Goal: Navigation & Orientation: Understand site structure

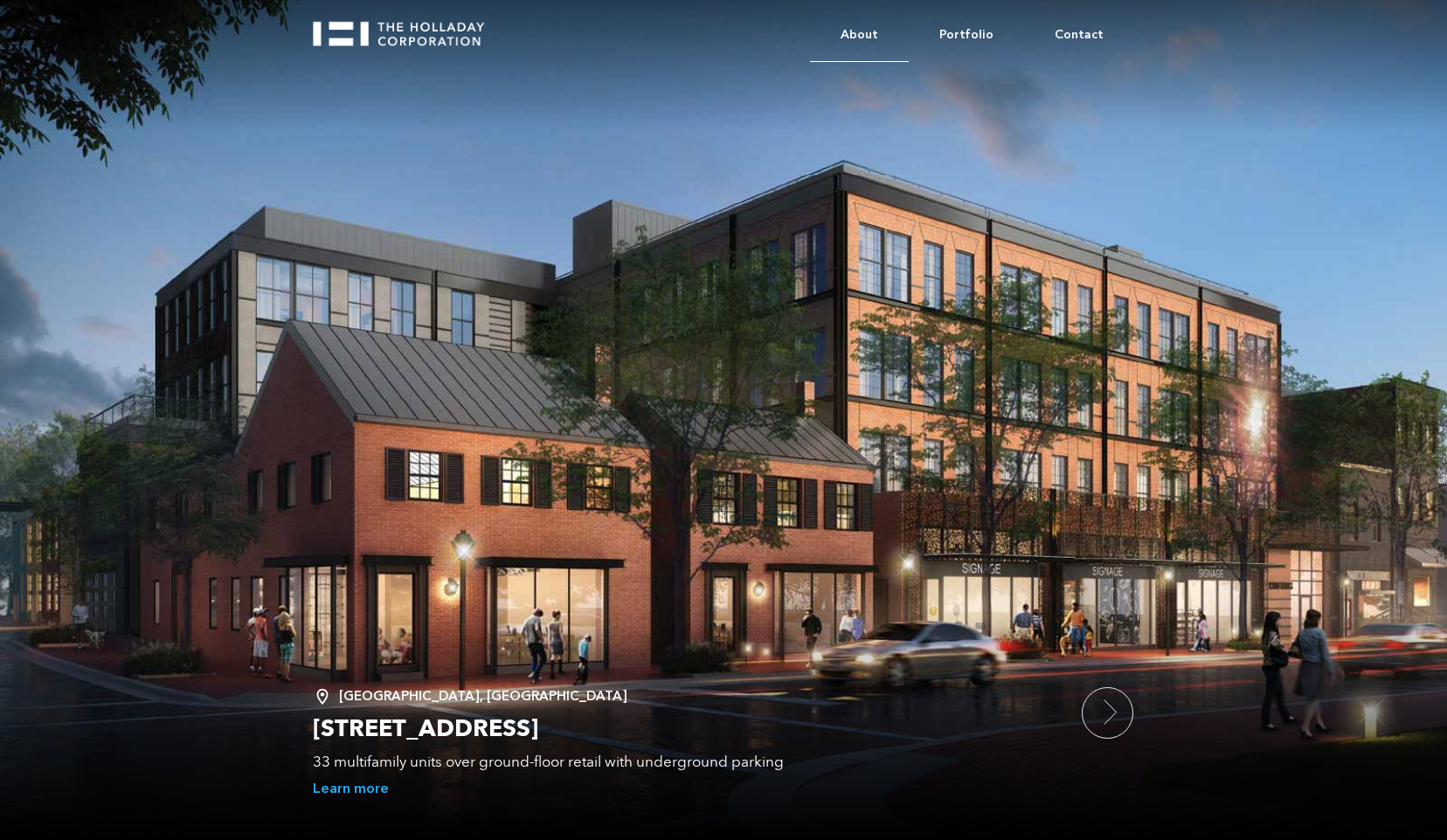
click at [863, 30] on link "About" at bounding box center [859, 35] width 99 height 54
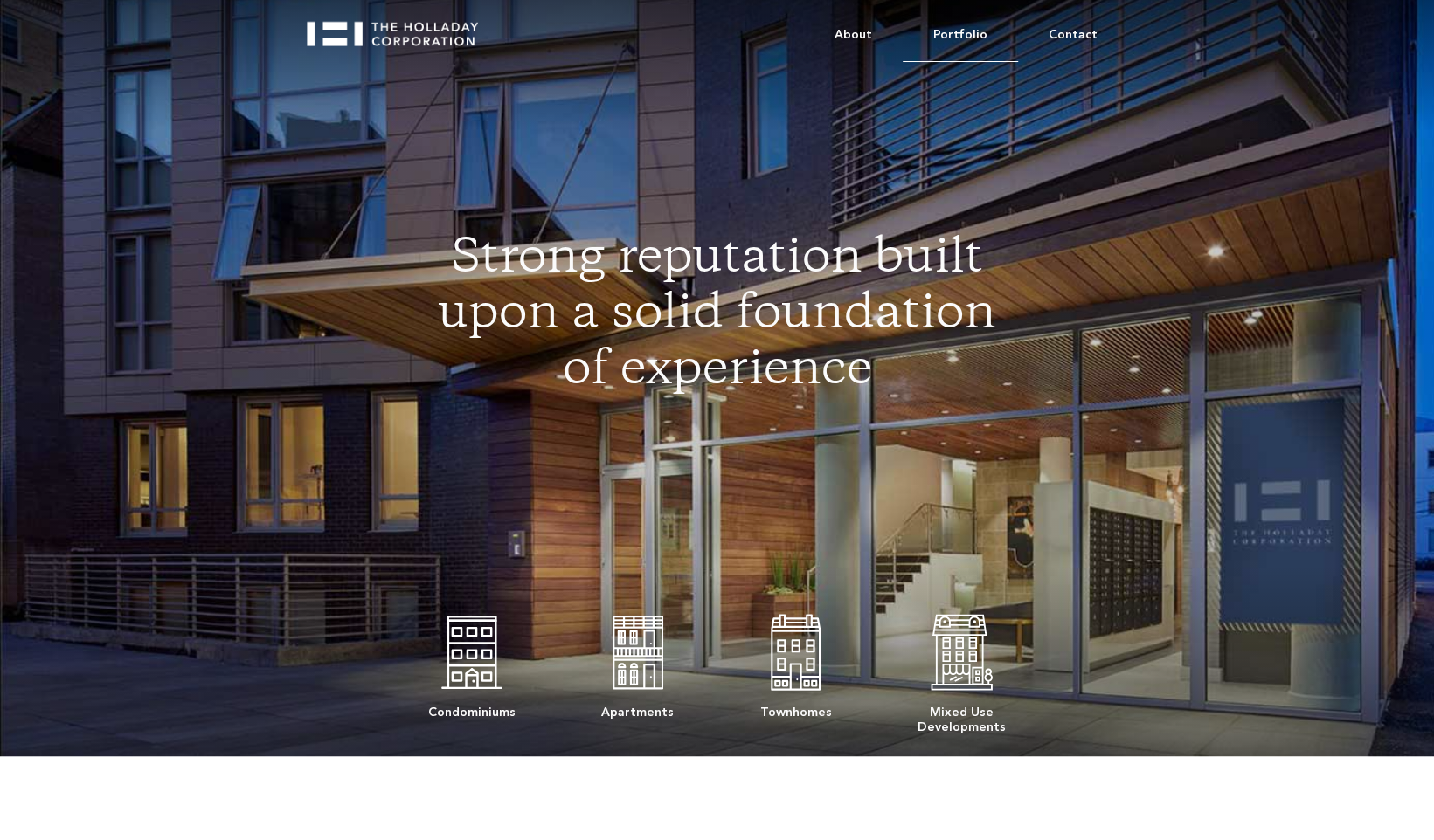
click at [977, 30] on link "Portfolio" at bounding box center [960, 35] width 115 height 54
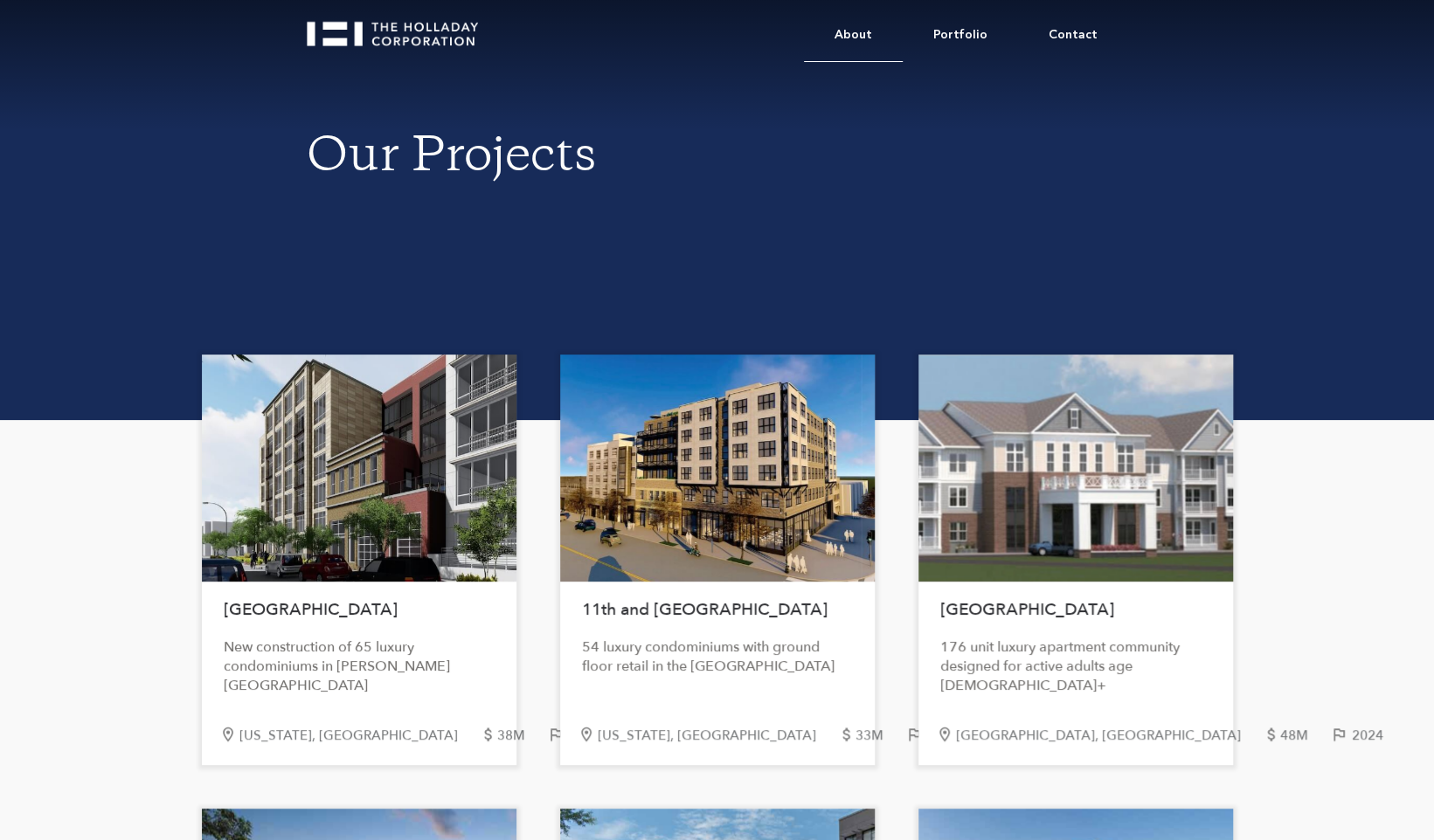
click at [872, 33] on link "About" at bounding box center [853, 35] width 99 height 54
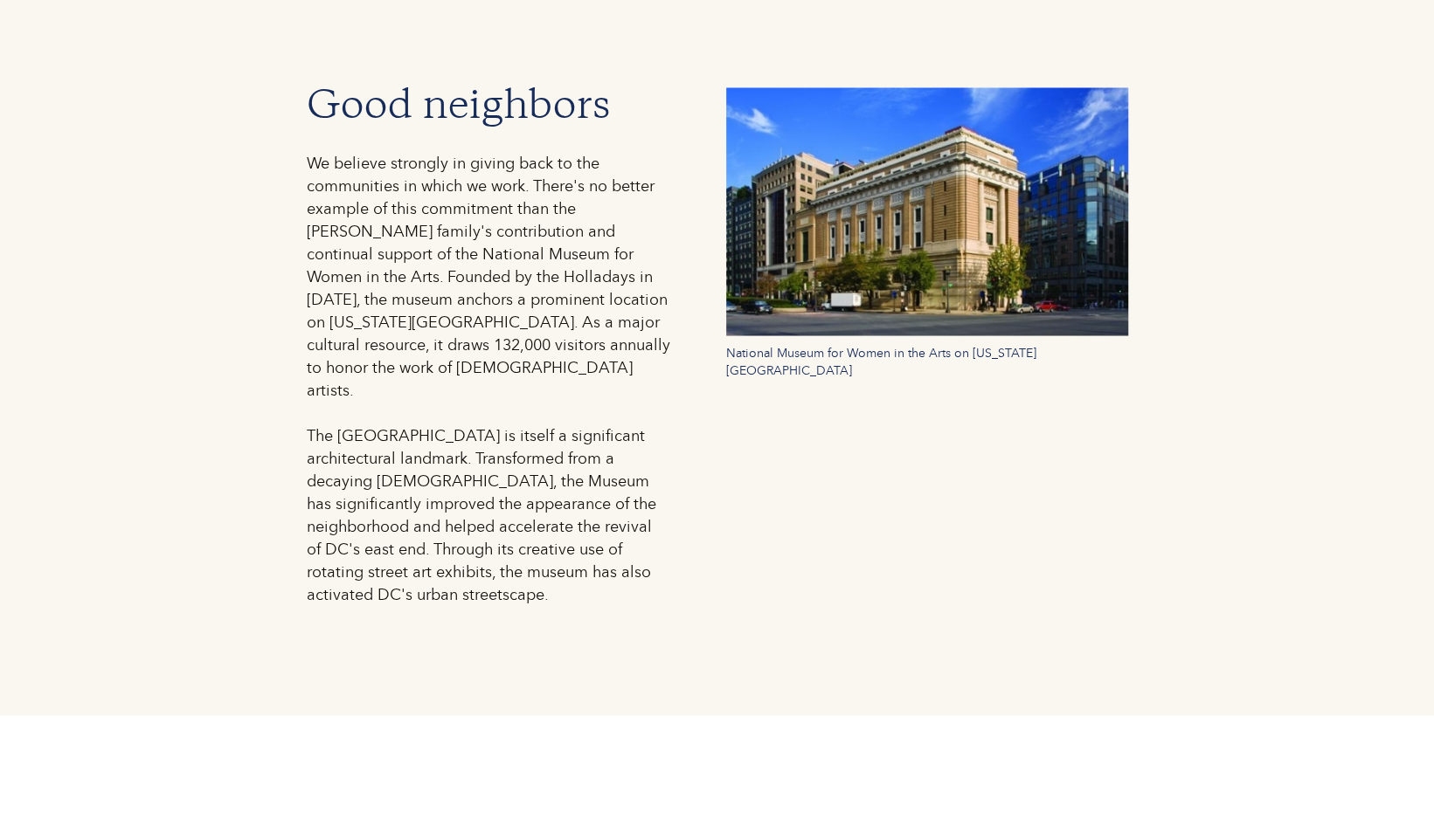
scroll to position [2555, 0]
